Goal: Task Accomplishment & Management: Manage account settings

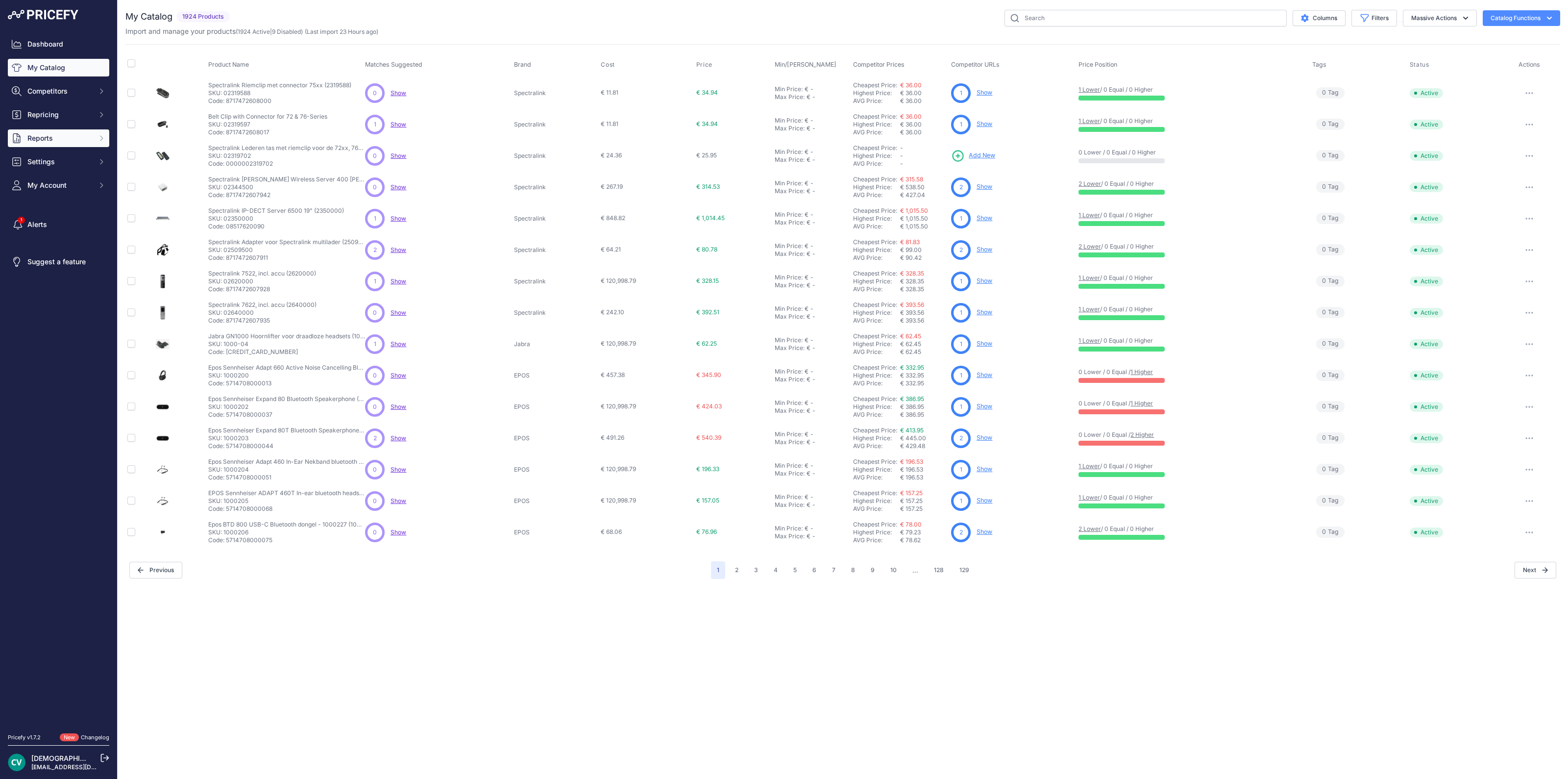
click at [64, 134] on span "Reports" at bounding box center [59, 138] width 64 height 10
click at [53, 156] on link "My Reports" at bounding box center [58, 156] width 102 height 17
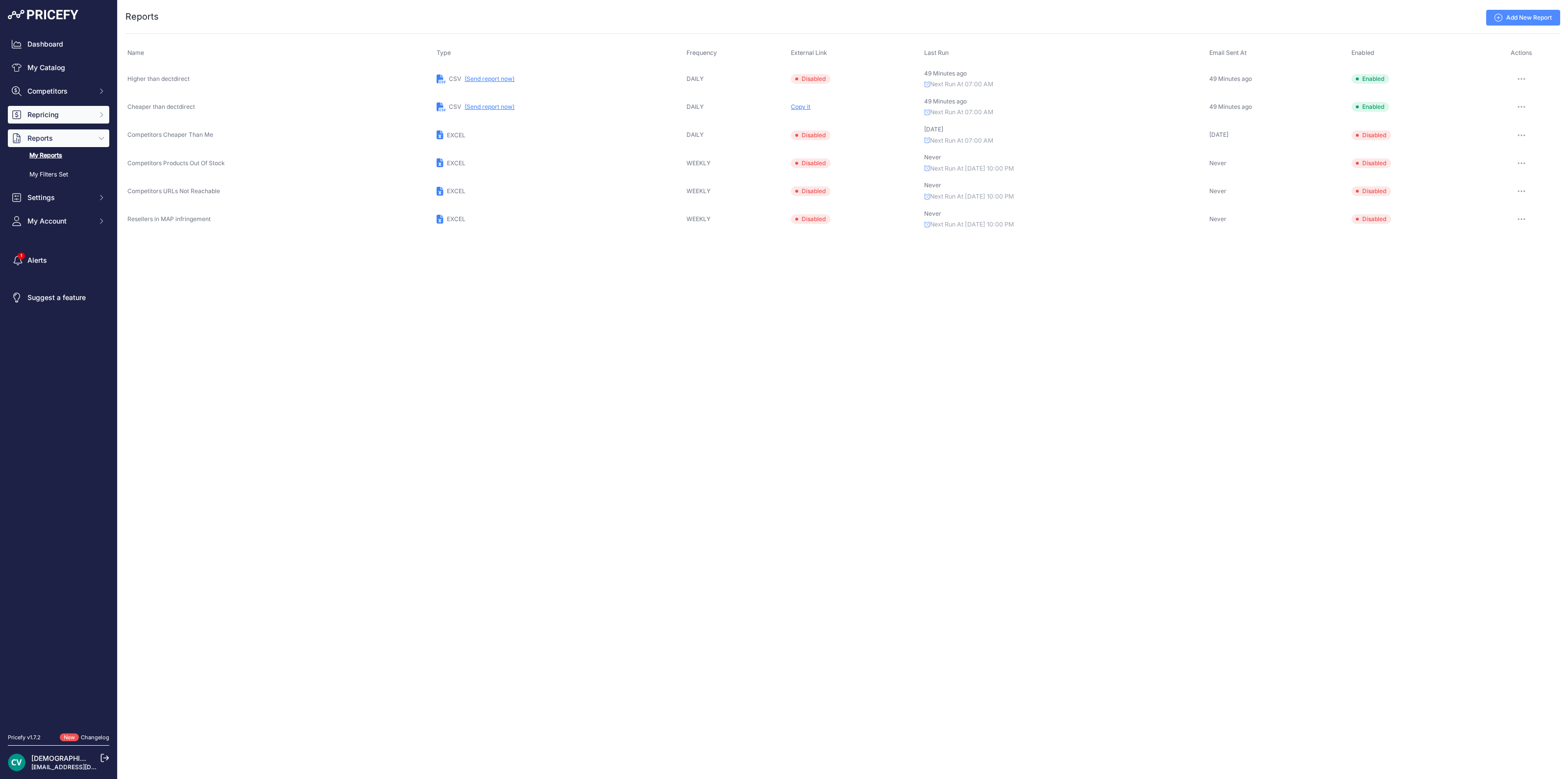
click at [60, 108] on button "Repricing" at bounding box center [58, 115] width 102 height 18
click at [67, 135] on link "My Repricing Rules" at bounding box center [58, 132] width 102 height 17
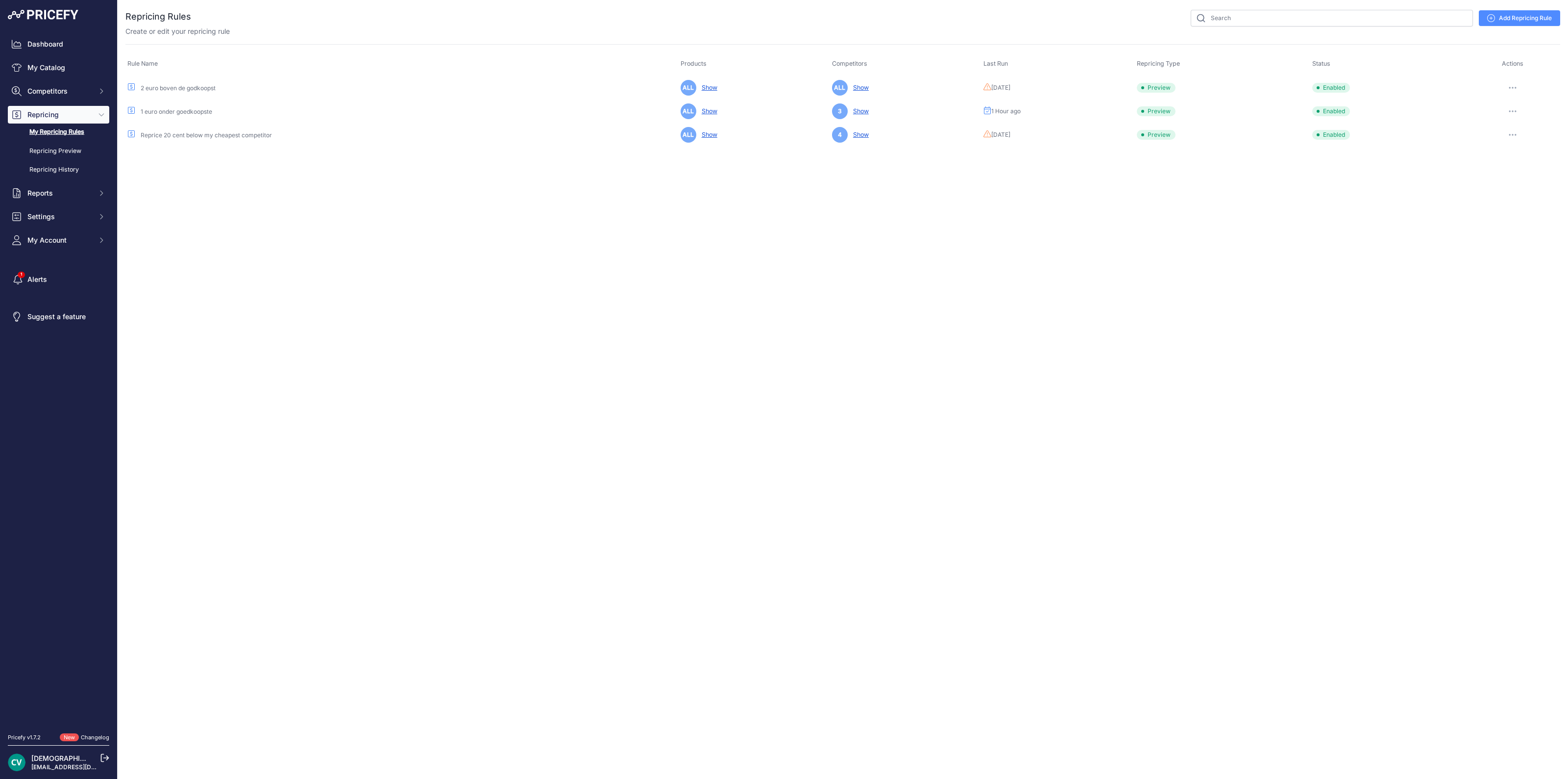
click at [63, 131] on link "My Repricing Rules" at bounding box center [58, 132] width 102 height 17
click at [66, 196] on span "Reports" at bounding box center [59, 193] width 64 height 10
click at [37, 205] on link "My Reports" at bounding box center [58, 211] width 102 height 17
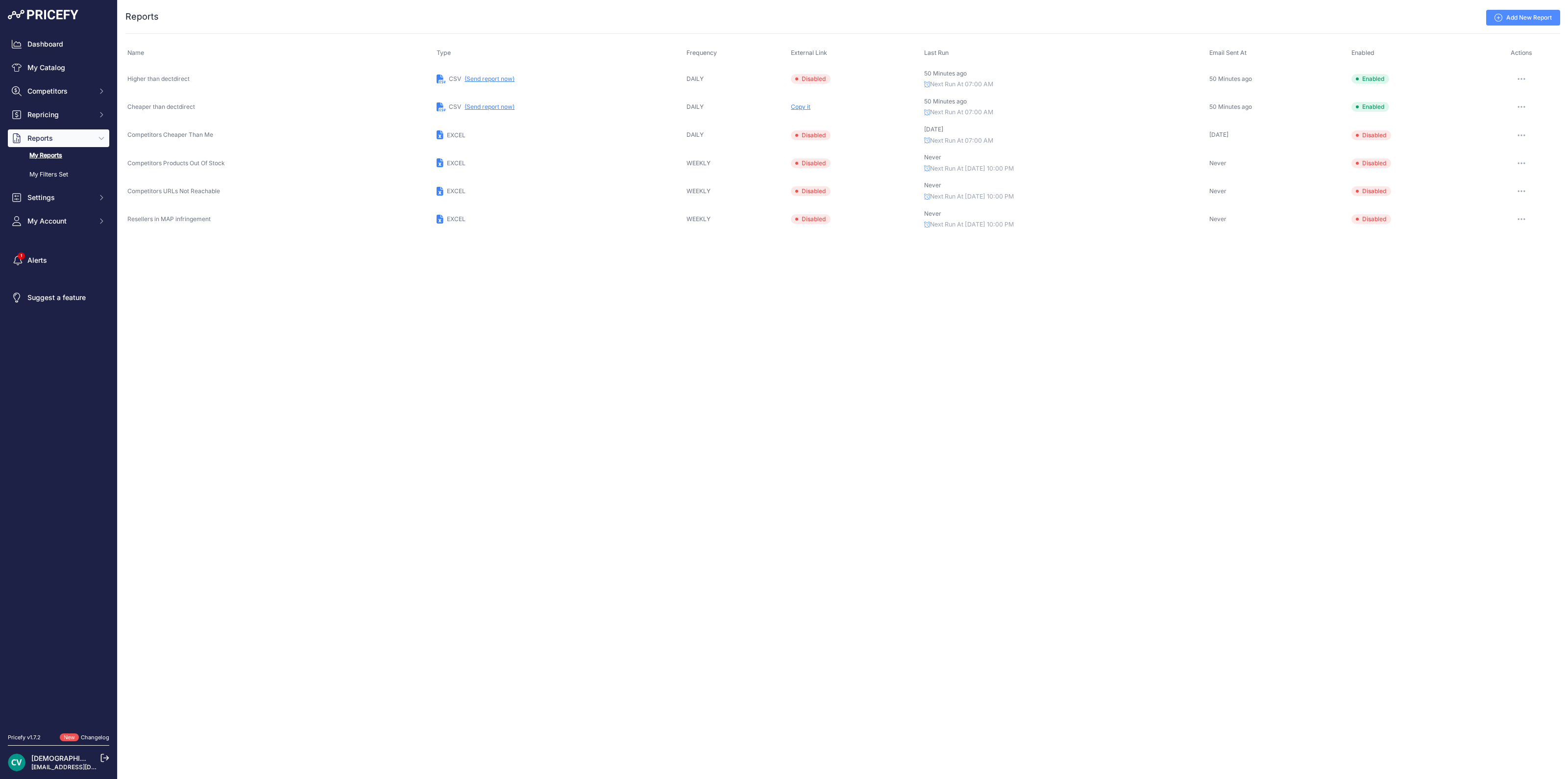
click at [798, 107] on span "Copy it" at bounding box center [800, 107] width 19 height 7
click at [1527, 104] on button "button" at bounding box center [1521, 107] width 19 height 14
click at [1509, 125] on link "Edit" at bounding box center [1527, 127] width 63 height 16
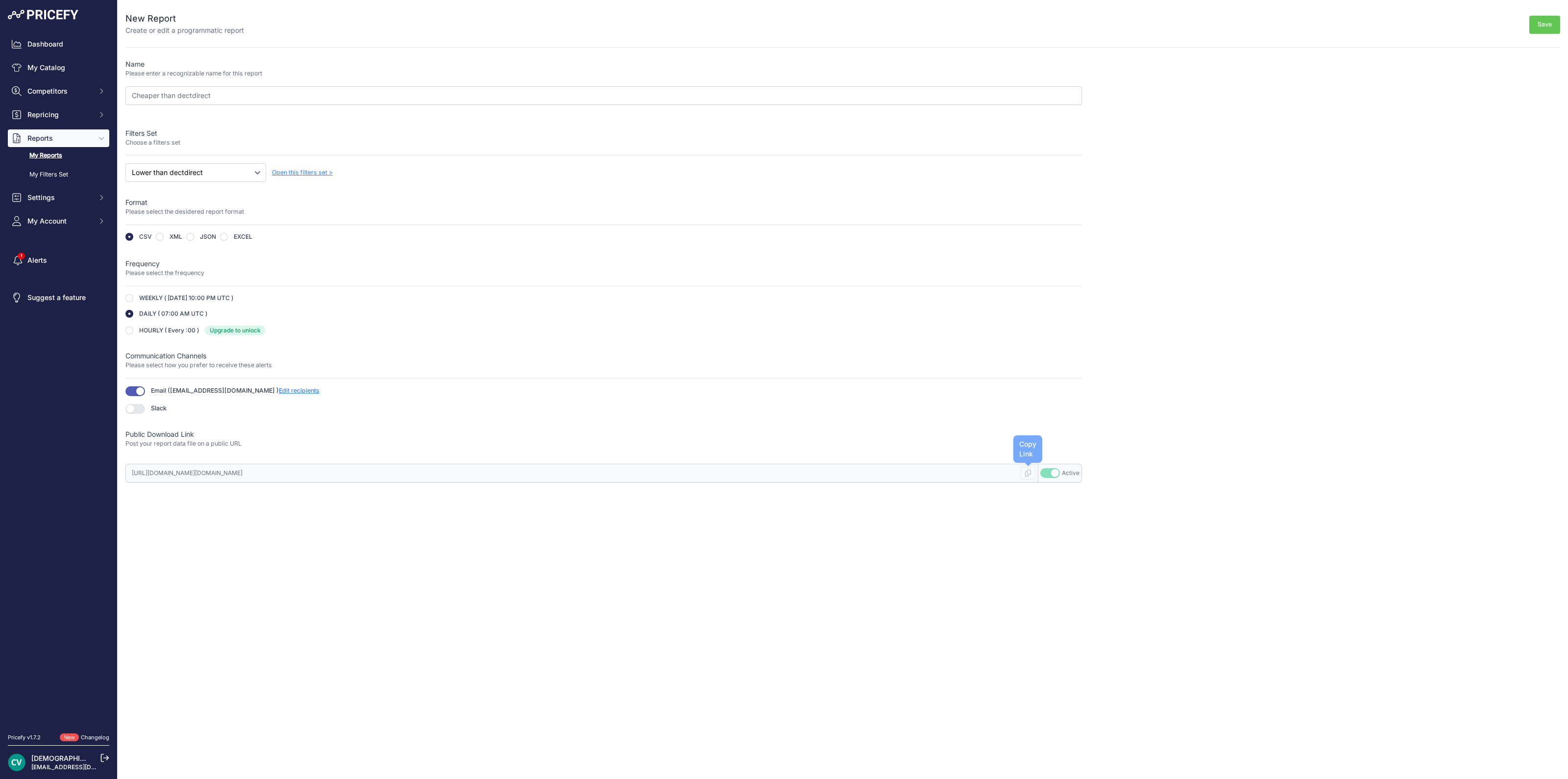
click at [1031, 470] on icon at bounding box center [1028, 473] width 6 height 7
